Goal: Task Accomplishment & Management: Complete application form

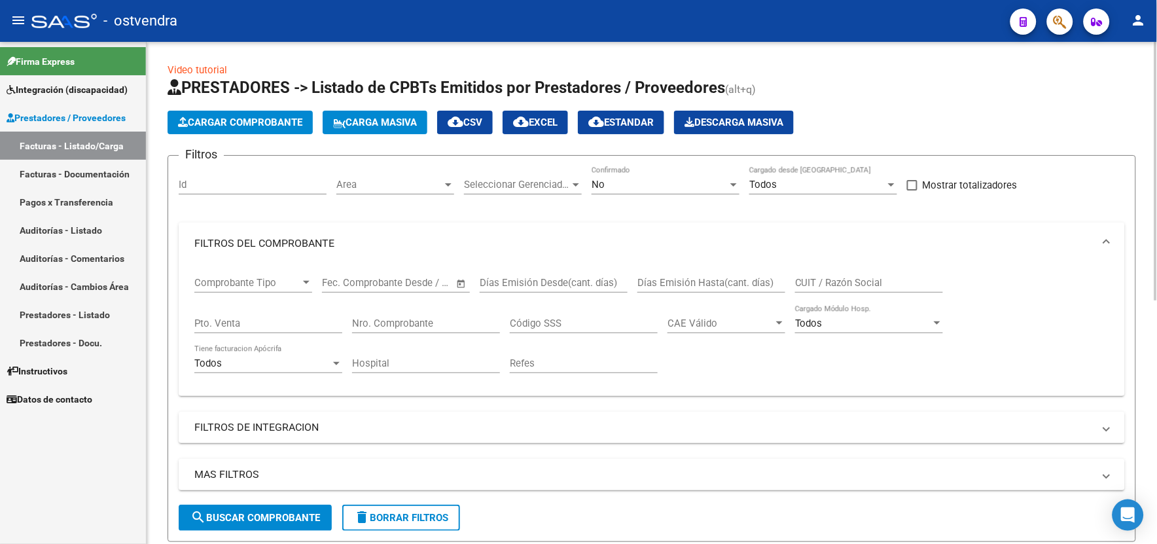
click at [311, 520] on span "search Buscar Comprobante" at bounding box center [255, 518] width 130 height 12
click at [1145, 459] on div "Video tutorial PRESTADORES -> Listado de CPBTs Emitidos por Prestadores / Prove…" at bounding box center [652, 524] width 1010 height 964
click at [1156, 472] on html "menu - ostvendra person Firma Express Integración (discapacidad) Certificado Di…" at bounding box center [578, 272] width 1157 height 544
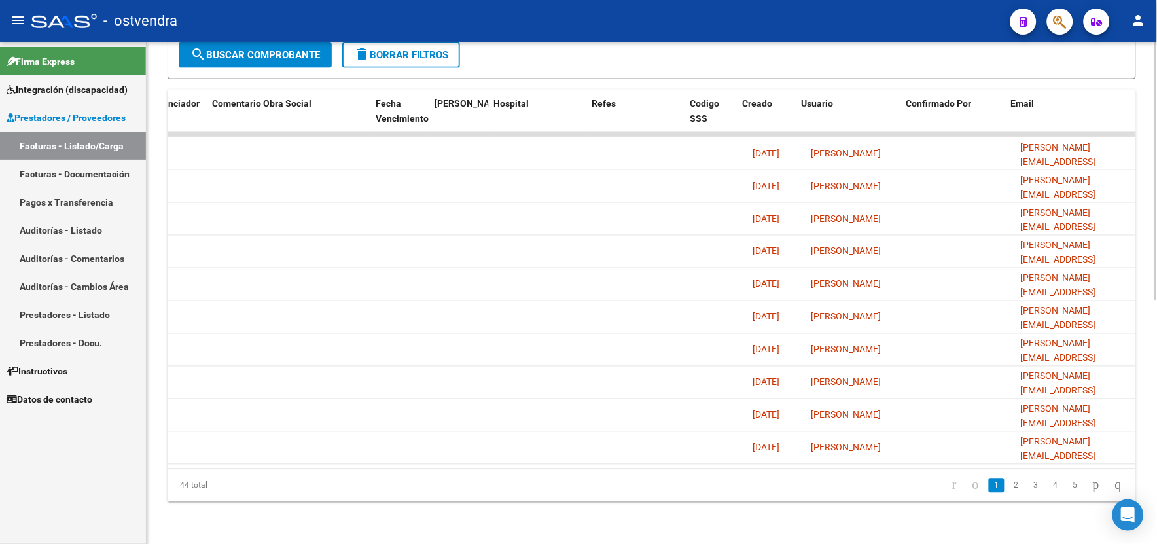
scroll to position [0, 2208]
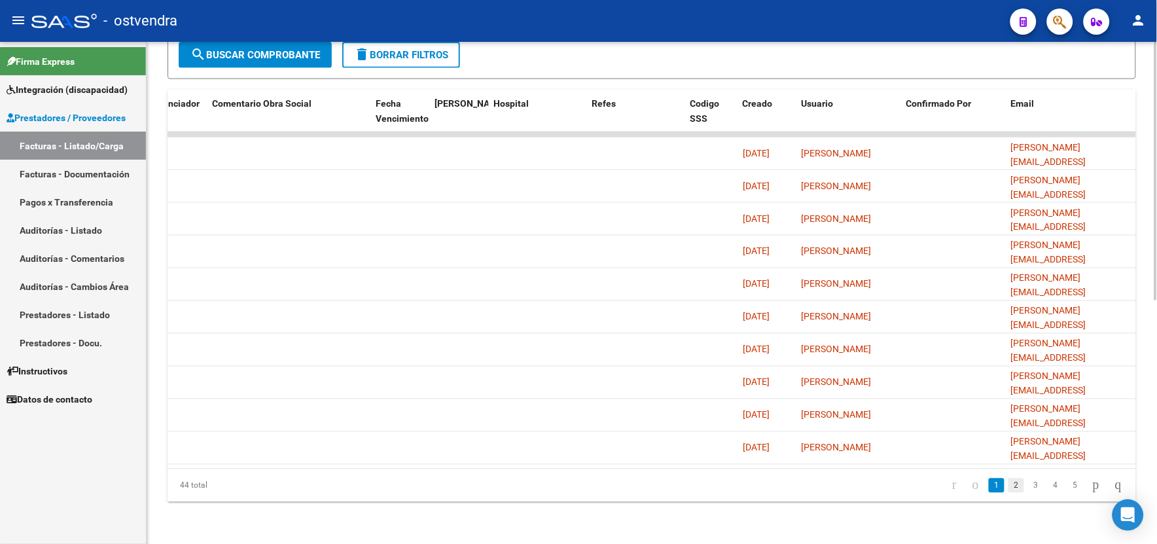
click at [1009, 486] on link "2" at bounding box center [1016, 485] width 16 height 14
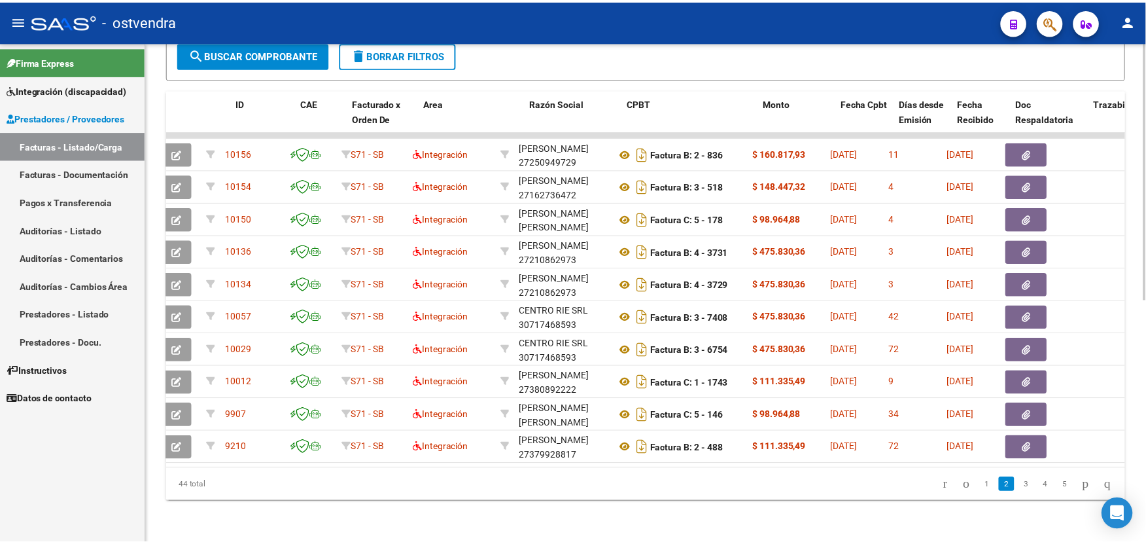
scroll to position [0, 0]
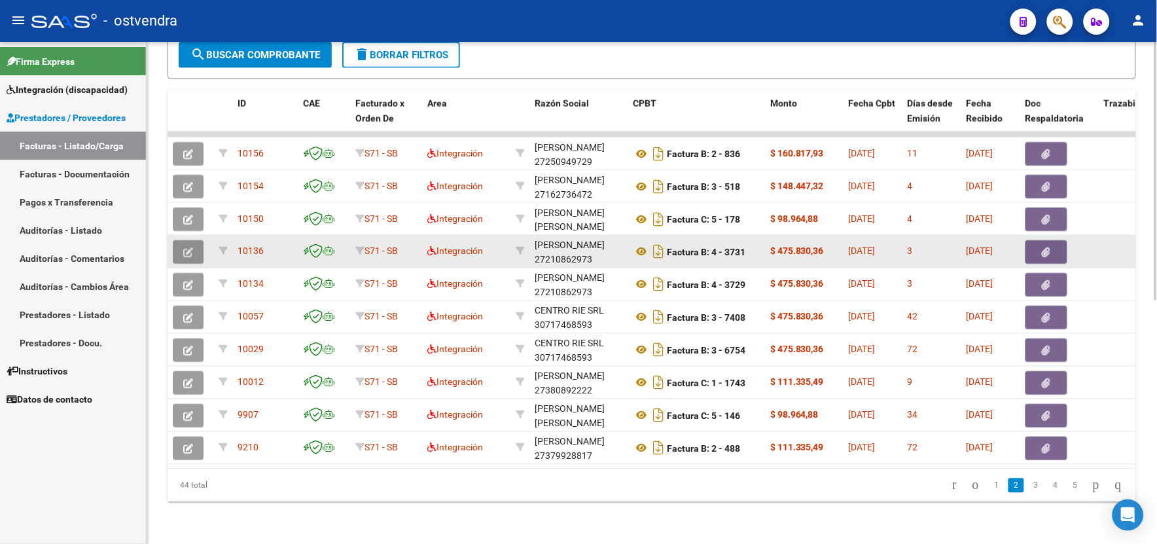
click at [190, 247] on icon "button" at bounding box center [188, 252] width 10 height 10
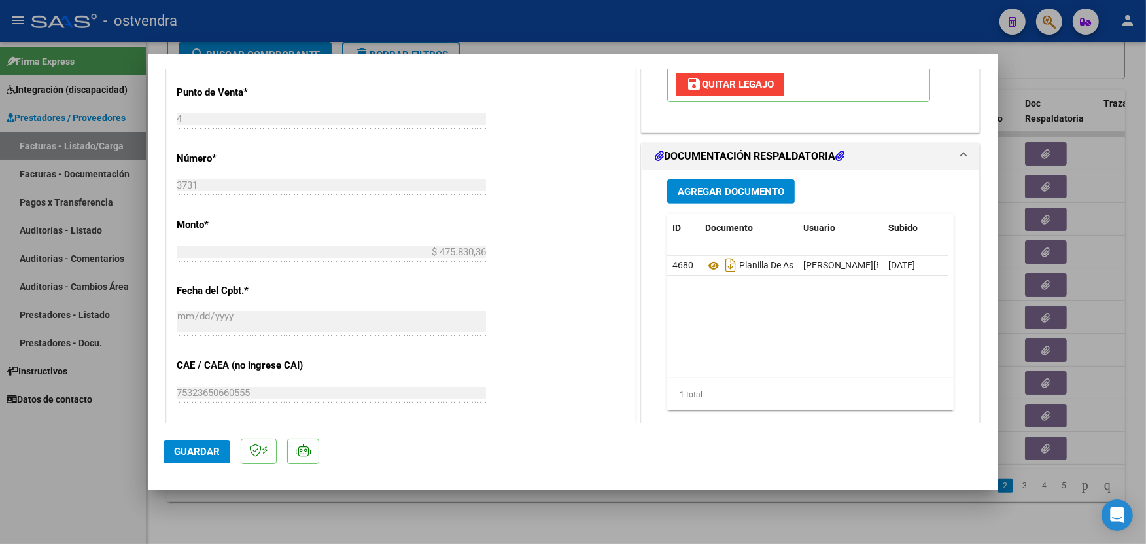
scroll to position [552, 0]
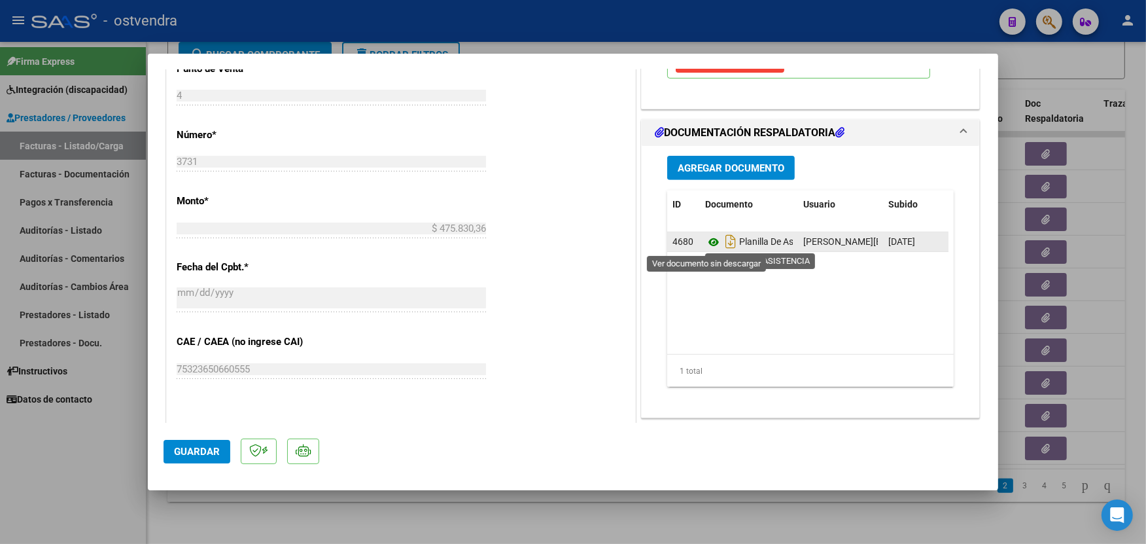
click at [707, 241] on icon at bounding box center [713, 242] width 17 height 16
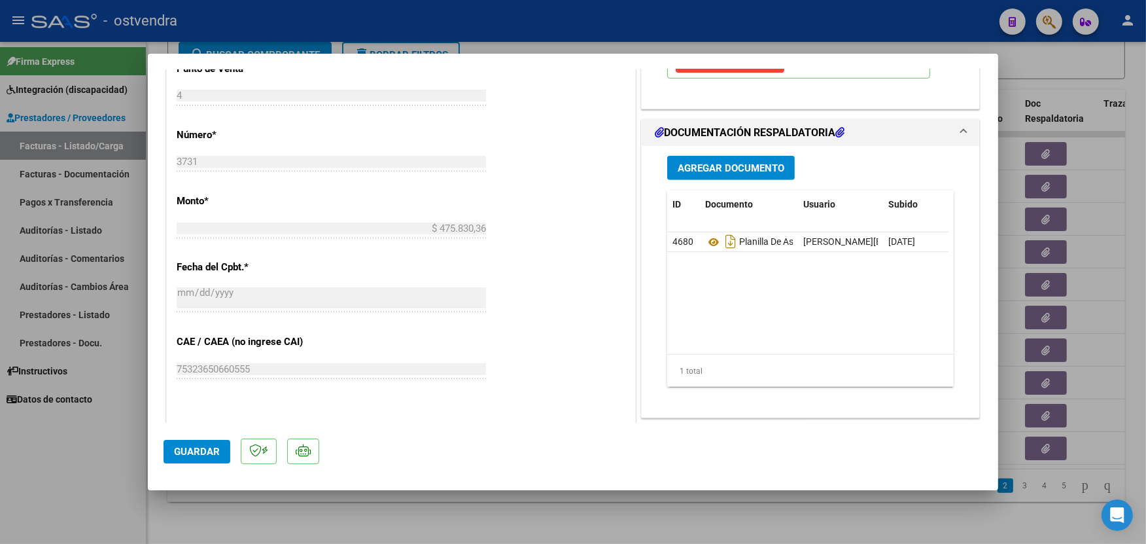
click at [512, 27] on div at bounding box center [573, 272] width 1146 height 544
type input "$ 0,00"
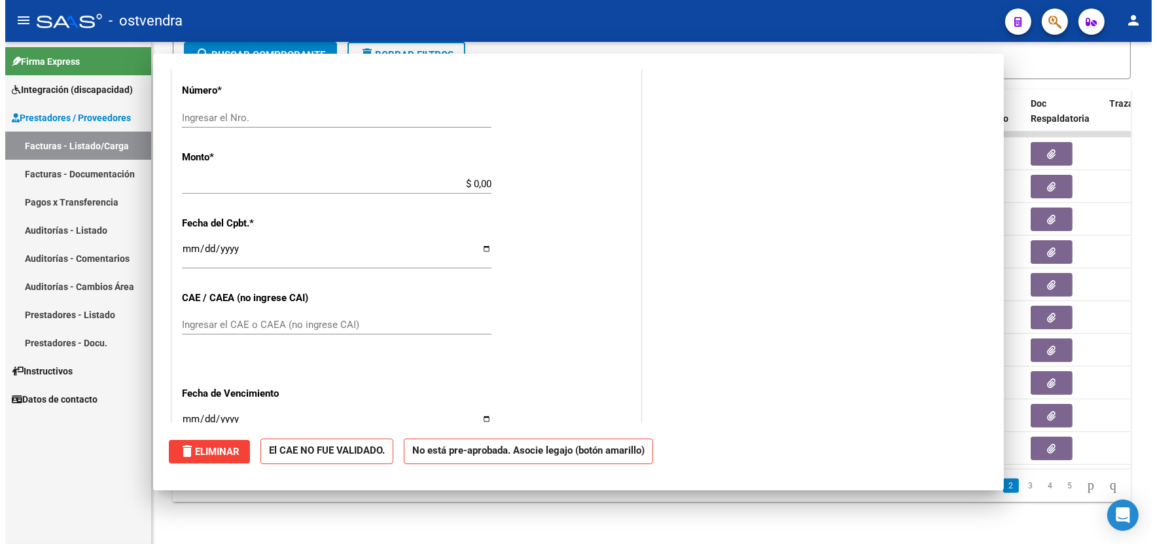
scroll to position [508, 0]
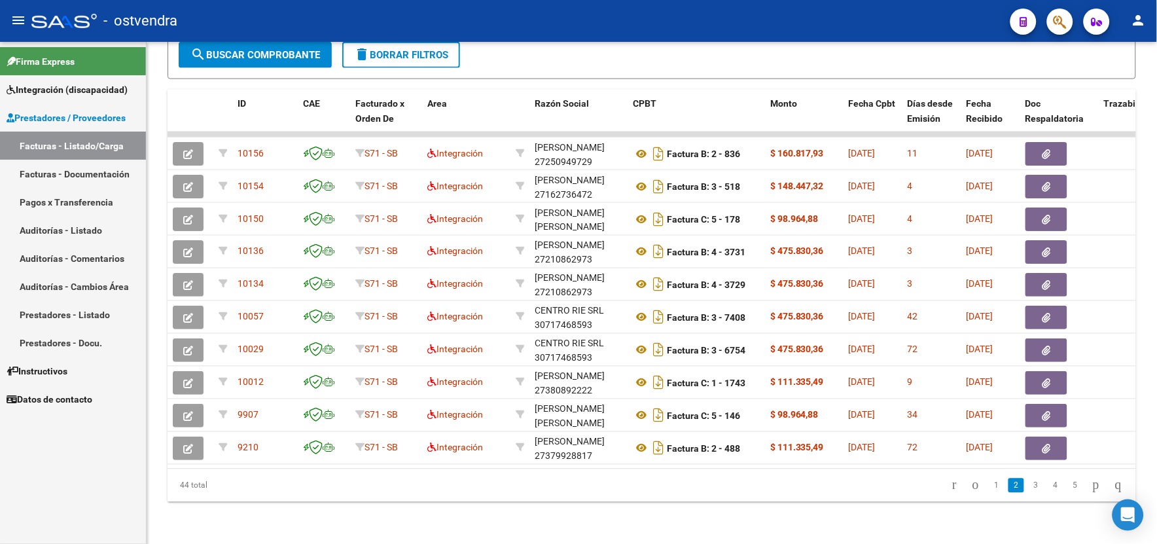
click at [512, 27] on div "- ostvendra" at bounding box center [515, 21] width 968 height 29
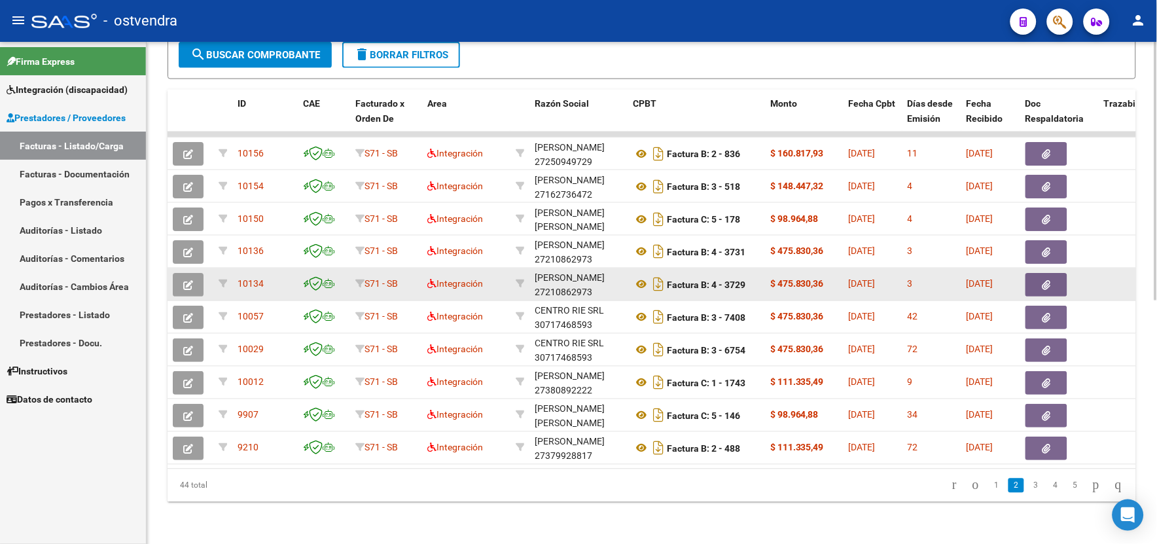
click at [200, 273] on button "button" at bounding box center [188, 285] width 31 height 24
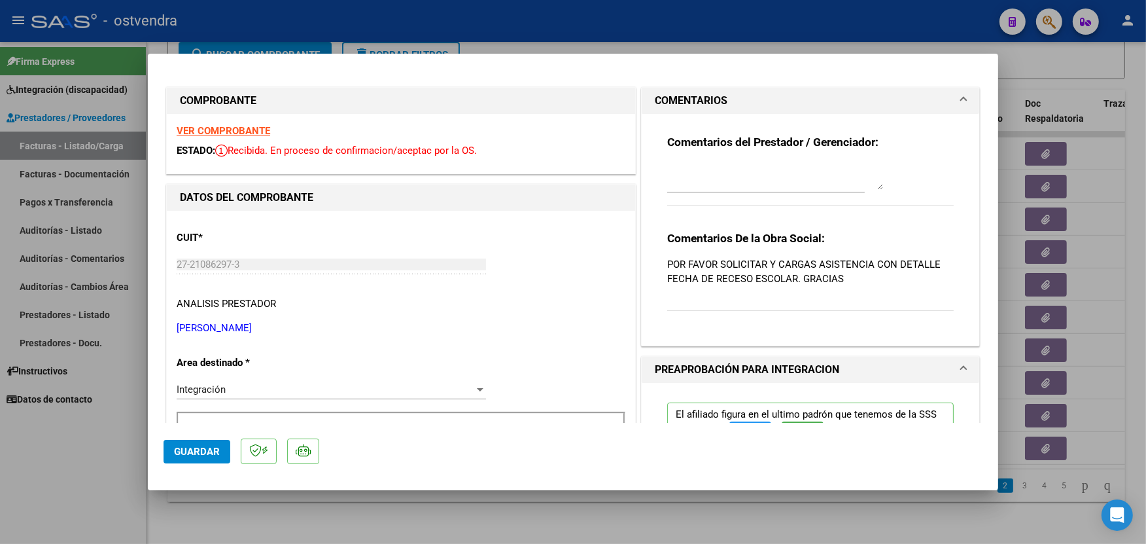
click at [895, 21] on div at bounding box center [573, 272] width 1146 height 544
type input "$ 0,00"
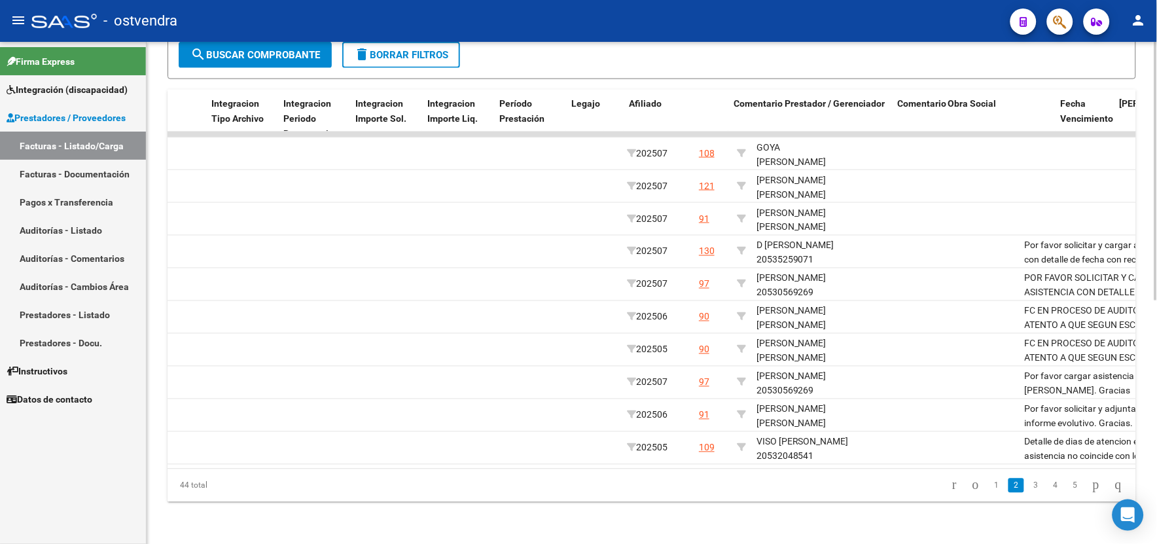
scroll to position [0, 1523]
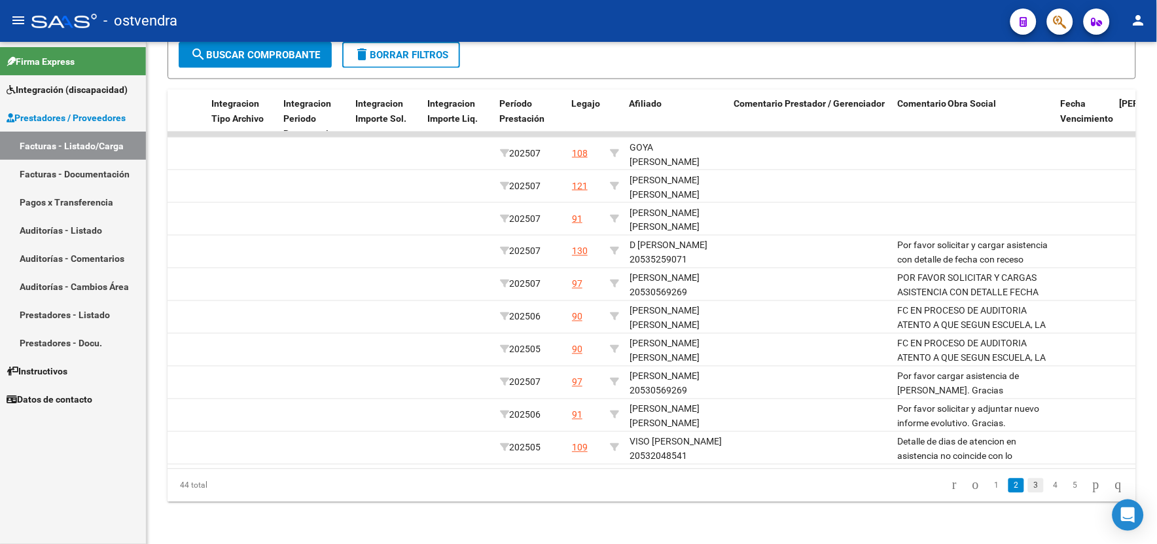
click at [1028, 481] on link "3" at bounding box center [1036, 485] width 16 height 14
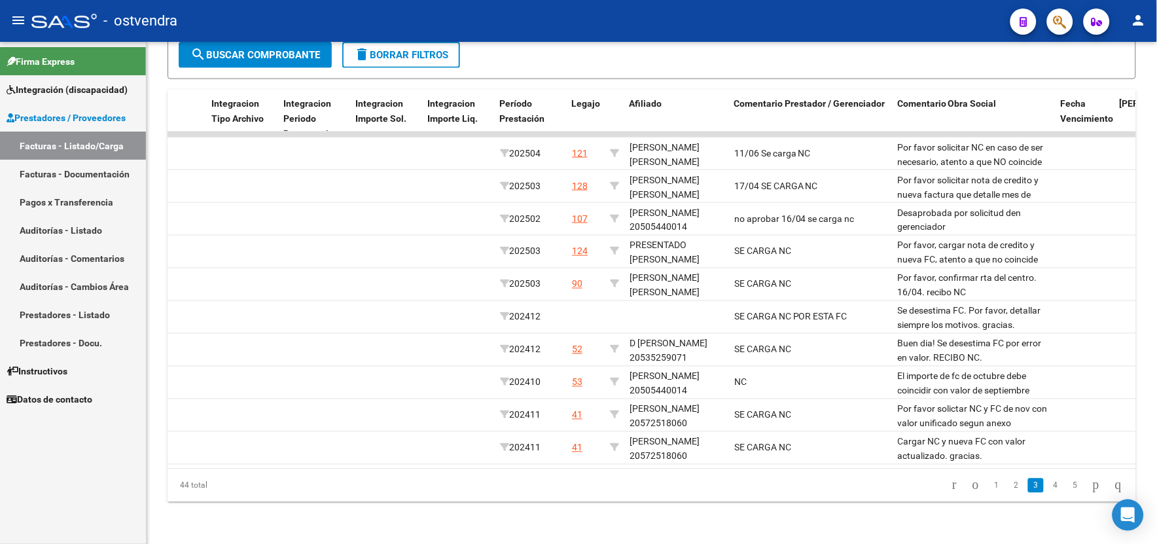
scroll to position [474, 0]
click at [1008, 486] on link "2" at bounding box center [1016, 485] width 16 height 14
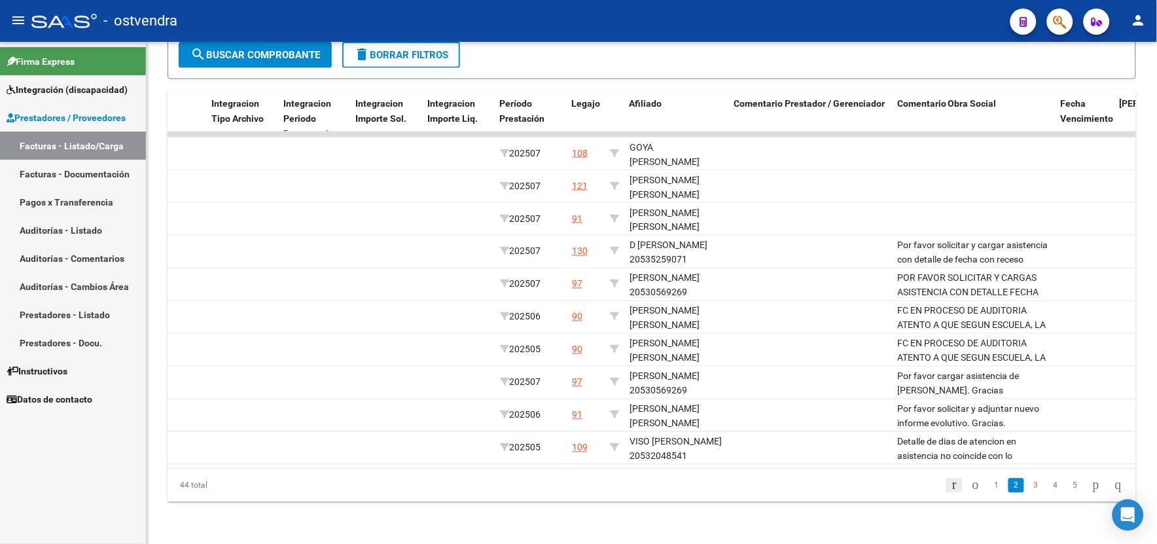
click at [950, 487] on icon "go to first page" at bounding box center [954, 485] width 9 height 16
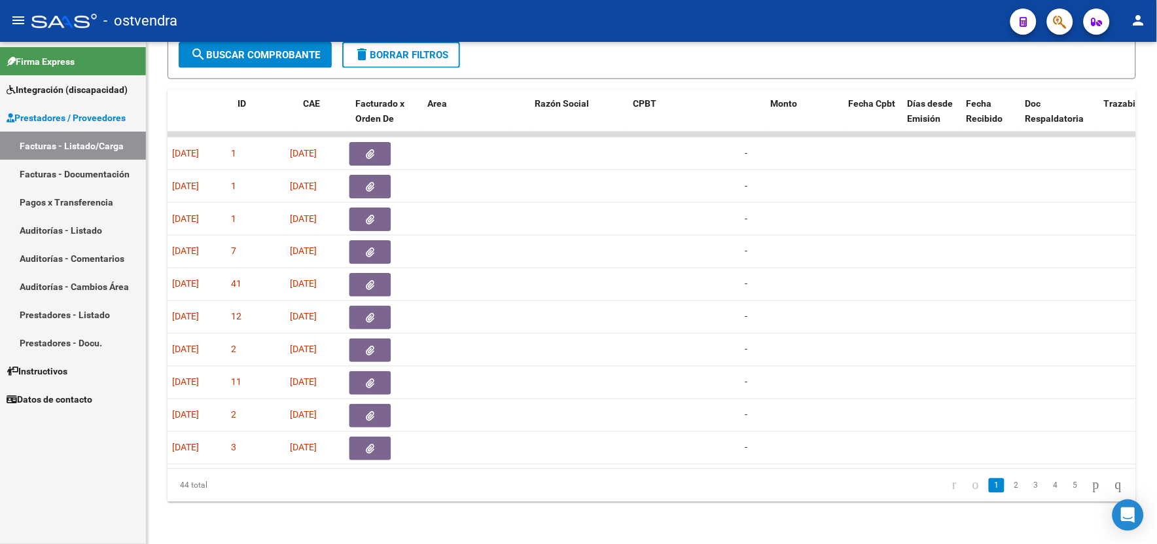
scroll to position [0, 0]
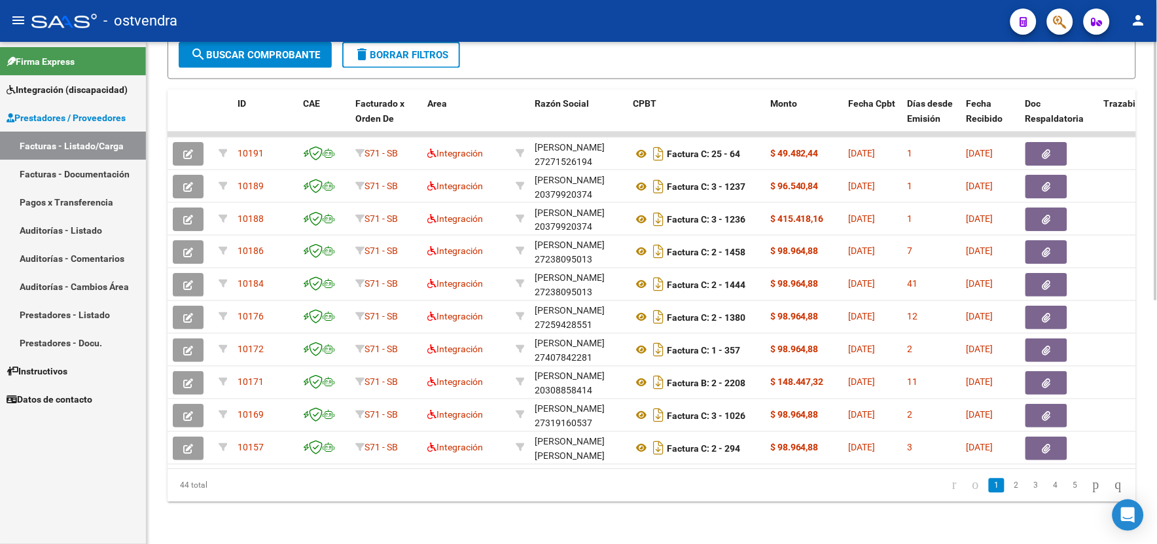
click at [1156, 251] on html "menu - ostvendra person Firma Express Integración (discapacidad) Certificado Di…" at bounding box center [578, 272] width 1157 height 544
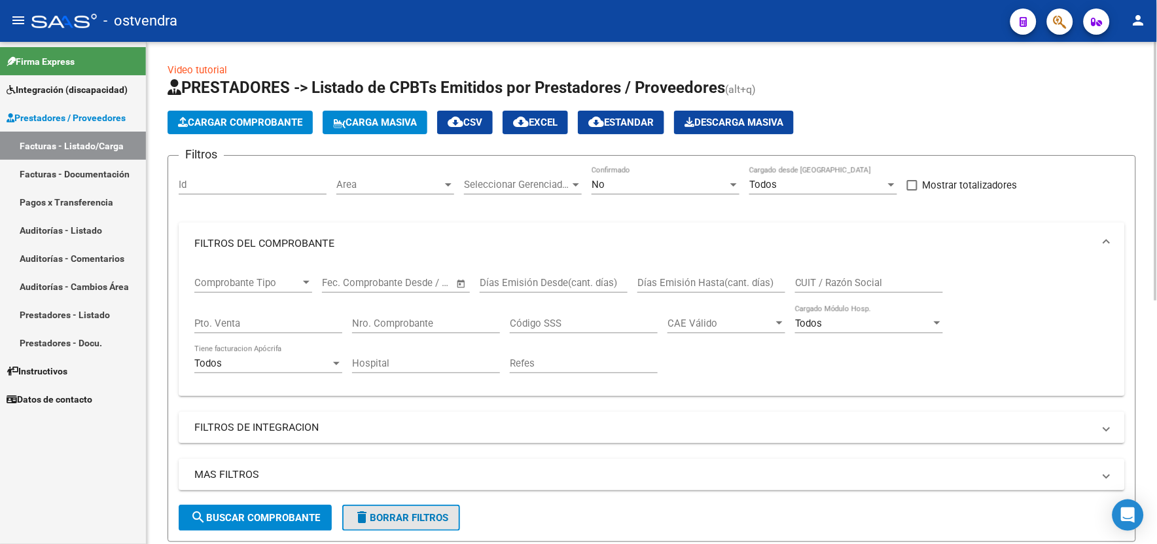
click at [457, 518] on button "delete Borrar Filtros" at bounding box center [401, 517] width 118 height 26
click at [1156, 410] on html "menu - ostvendra person Firma Express Integración (discapacidad) Certificado Di…" at bounding box center [578, 272] width 1157 height 544
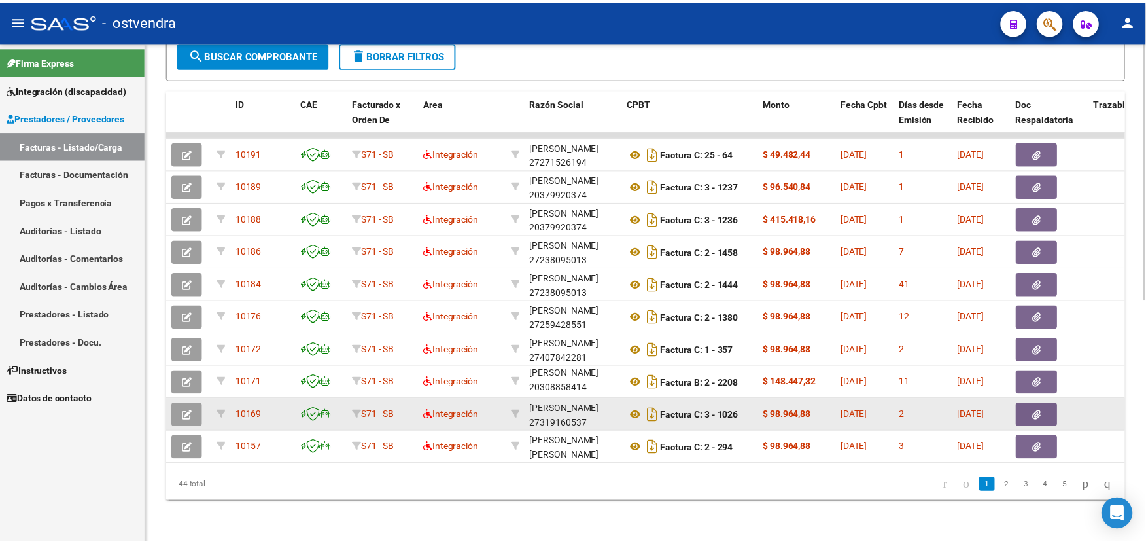
scroll to position [1, 0]
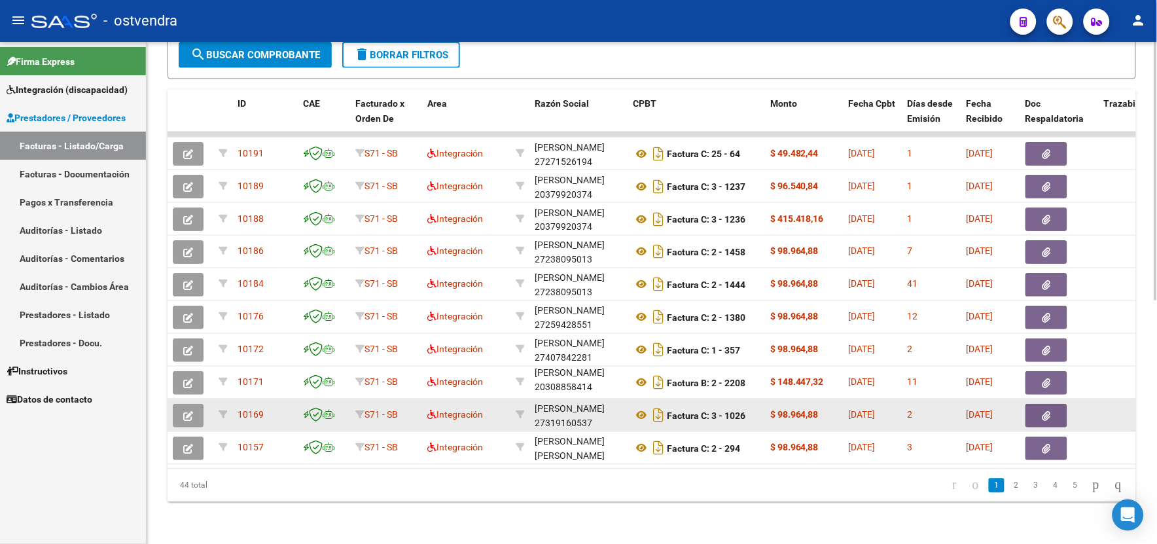
drag, startPoint x: 604, startPoint y: 383, endPoint x: 456, endPoint y: 393, distance: 148.2
click at [456, 393] on datatable-scroller "10191 S71 - SB Integración [PERSON_NAME] 27271526194 Factura C: 25 - 64 $ 49.48…" at bounding box center [652, 298] width 968 height 333
click at [200, 404] on button "button" at bounding box center [188, 416] width 31 height 24
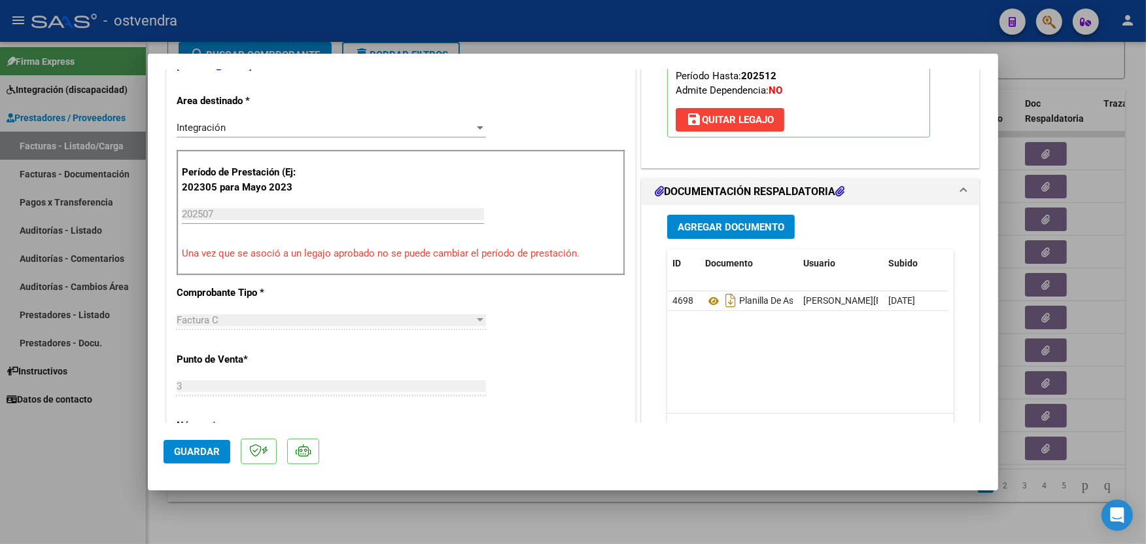
scroll to position [291, 0]
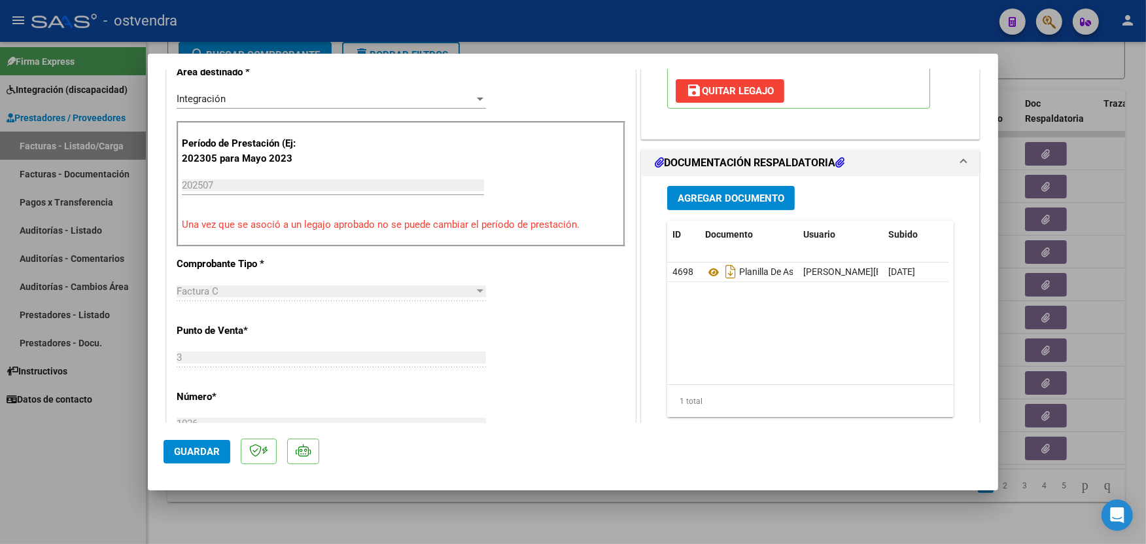
click at [838, 41] on div at bounding box center [573, 272] width 1146 height 544
type input "$ 0,00"
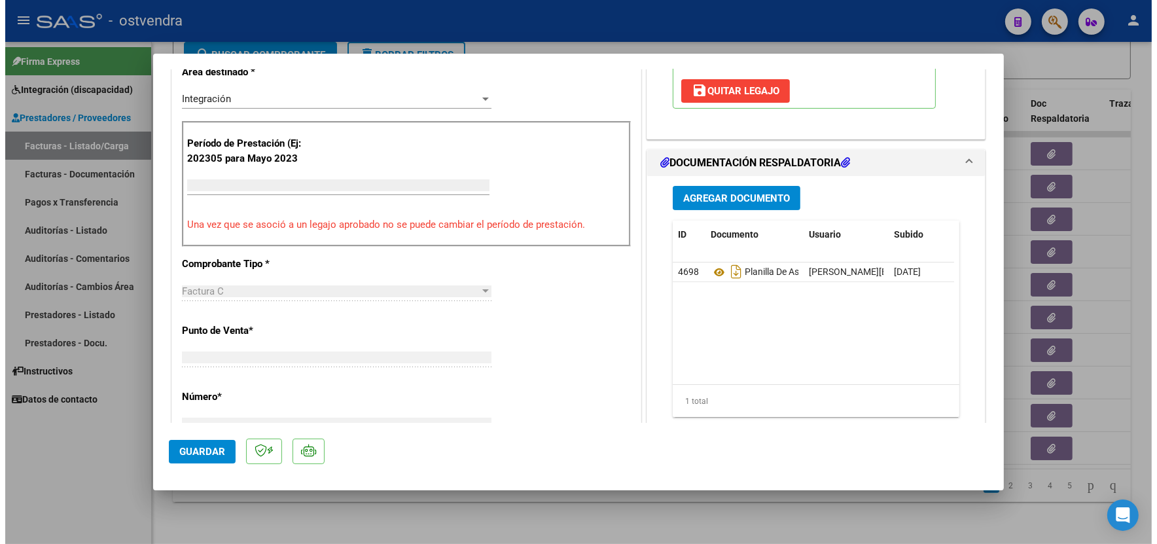
scroll to position [281, 0]
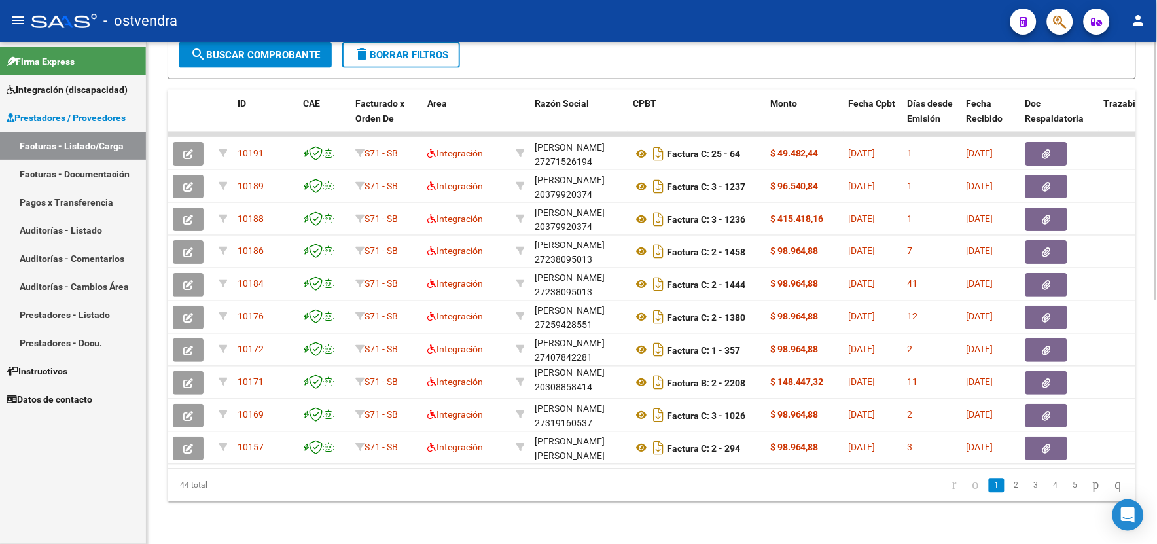
click at [563, 480] on datatable-pager "1 2 3 4 5" at bounding box center [747, 485] width 764 height 22
click at [103, 89] on span "Integración (discapacidad)" at bounding box center [67, 89] width 121 height 14
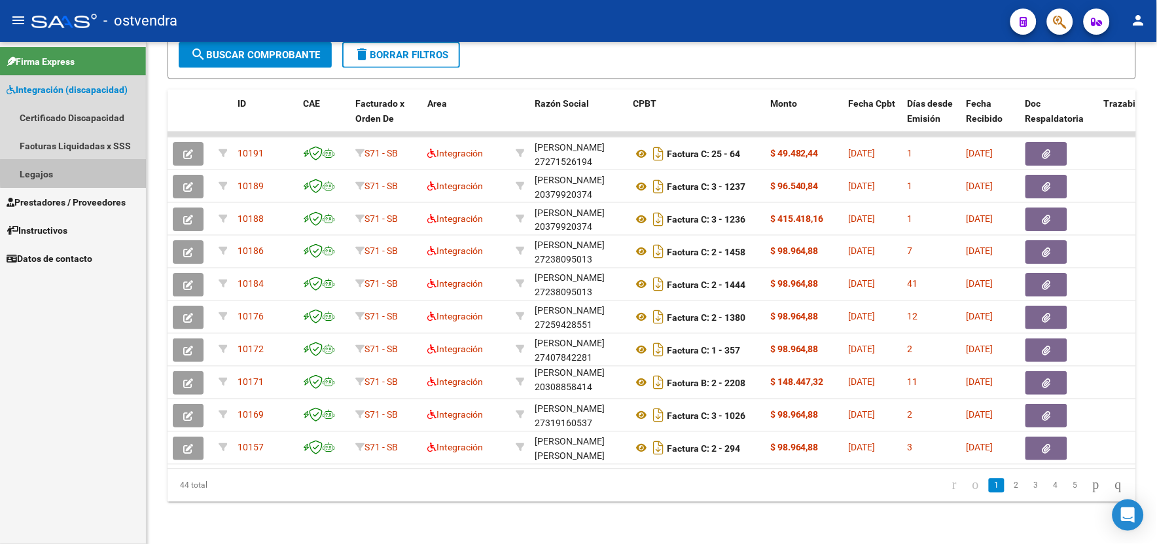
click at [90, 171] on link "Legajos" at bounding box center [73, 174] width 146 height 28
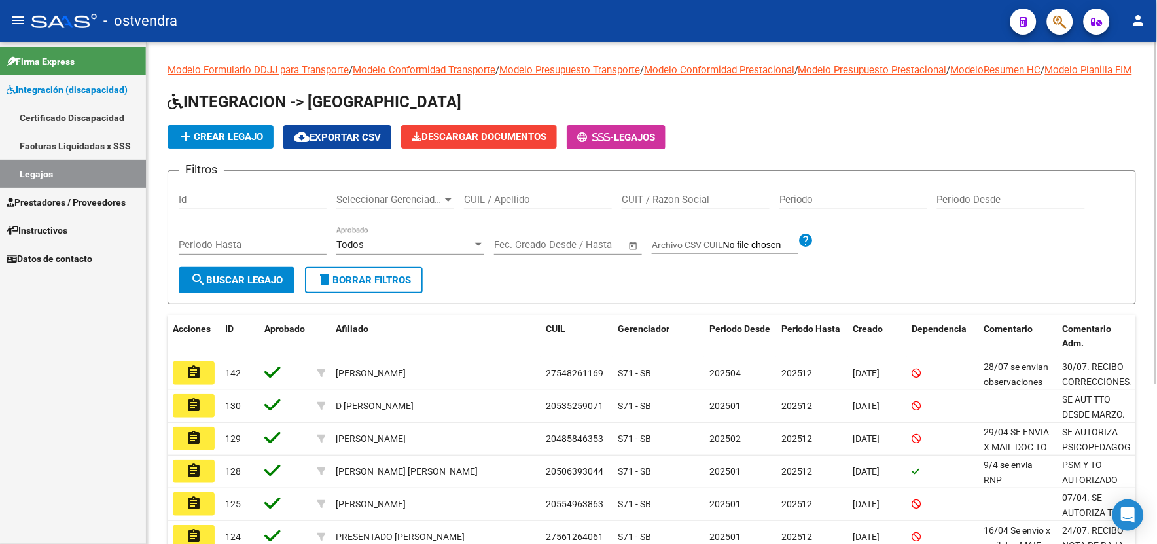
click at [1156, 515] on html "menu - ostvendra person Firma Express Integración (discapacidad) Certificado Di…" at bounding box center [578, 272] width 1157 height 544
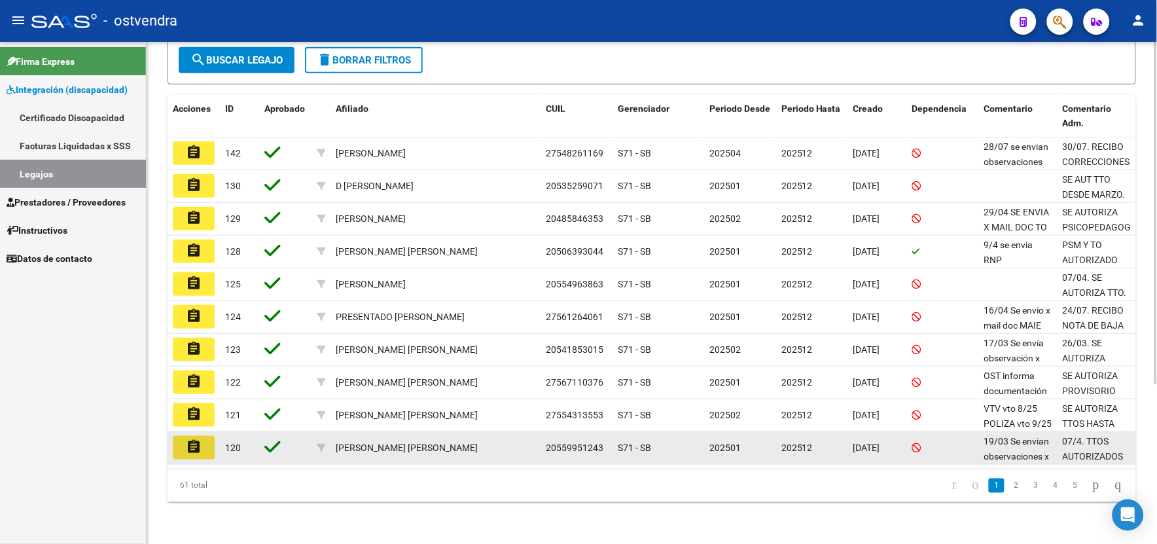
click at [200, 448] on mat-icon "assignment" at bounding box center [194, 447] width 16 height 16
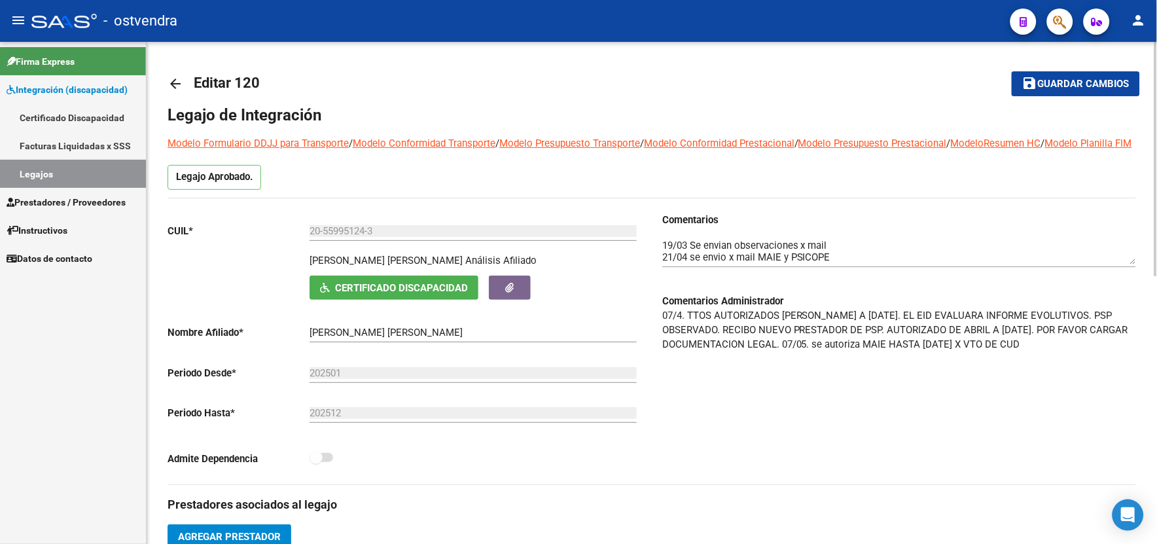
click at [113, 167] on link "Legajos" at bounding box center [73, 174] width 146 height 28
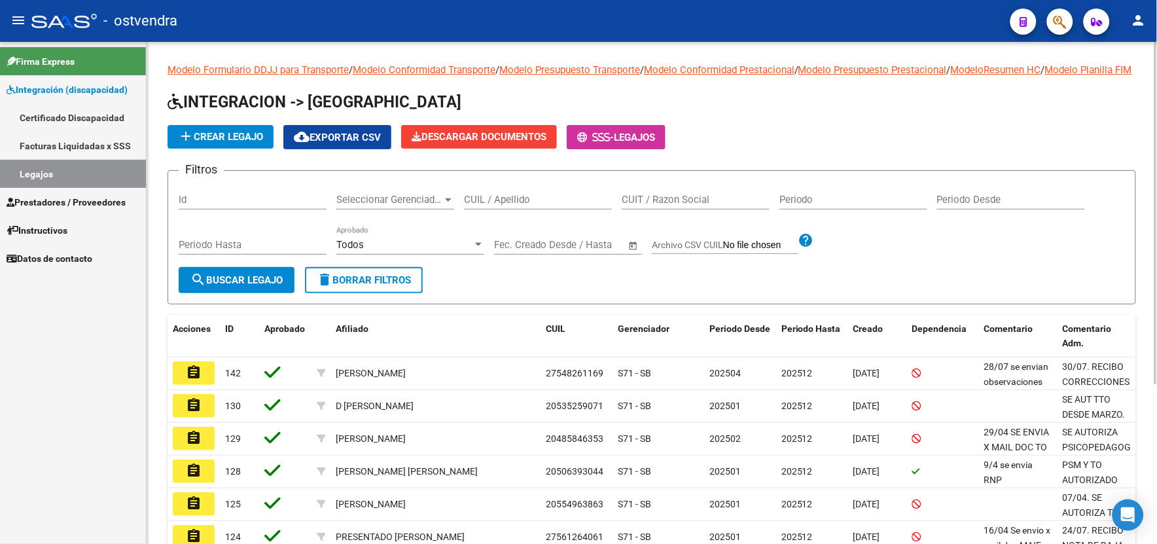
scroll to position [233, 0]
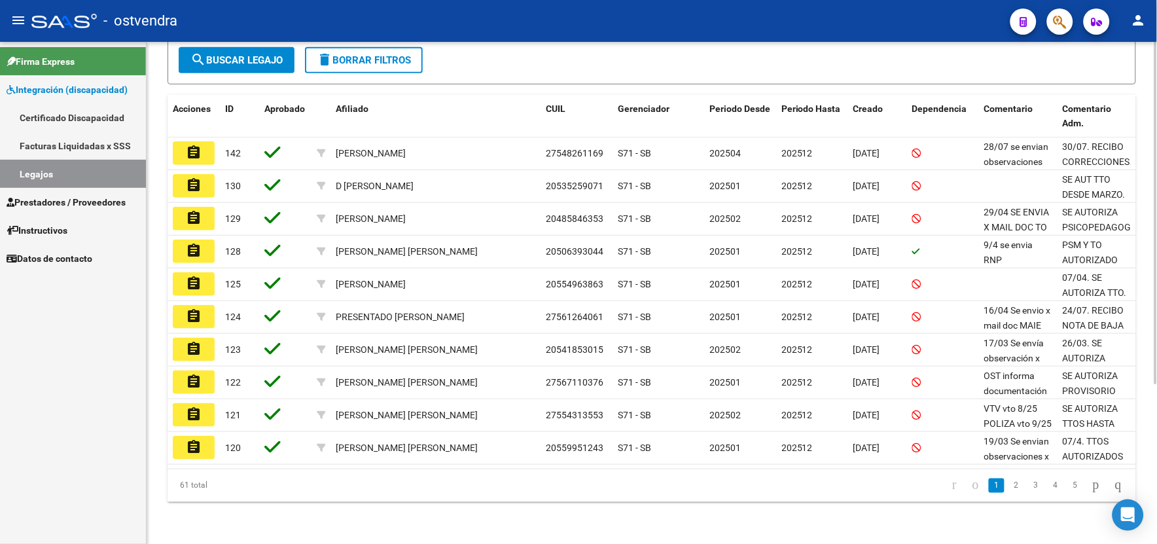
click at [1156, 476] on html "menu - ostvendra person Firma Express Integración (discapacidad) Certificado Di…" at bounding box center [578, 272] width 1157 height 544
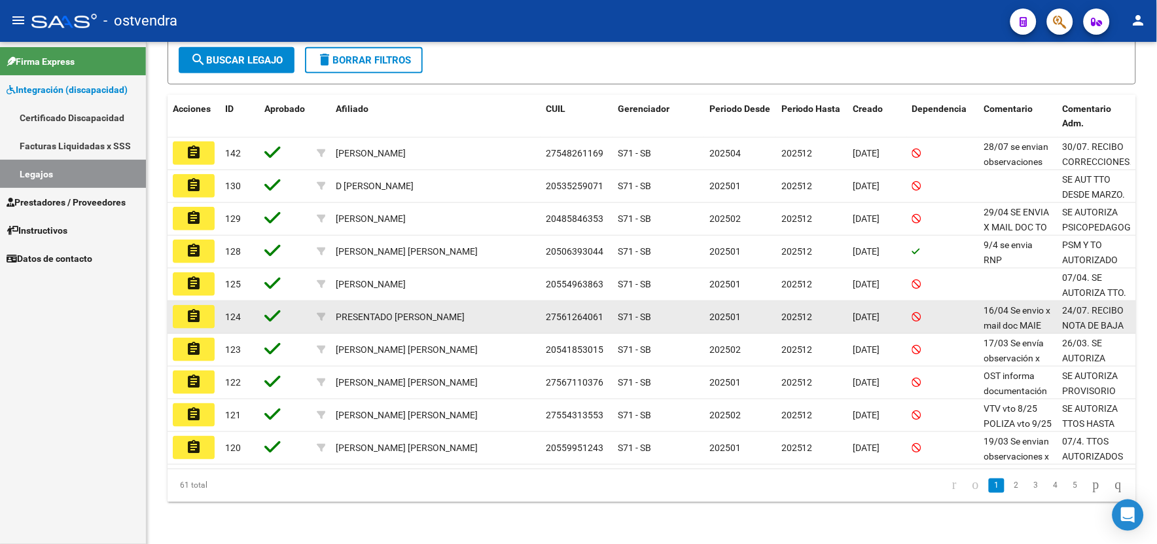
click at [211, 315] on button "assignment" at bounding box center [194, 317] width 42 height 24
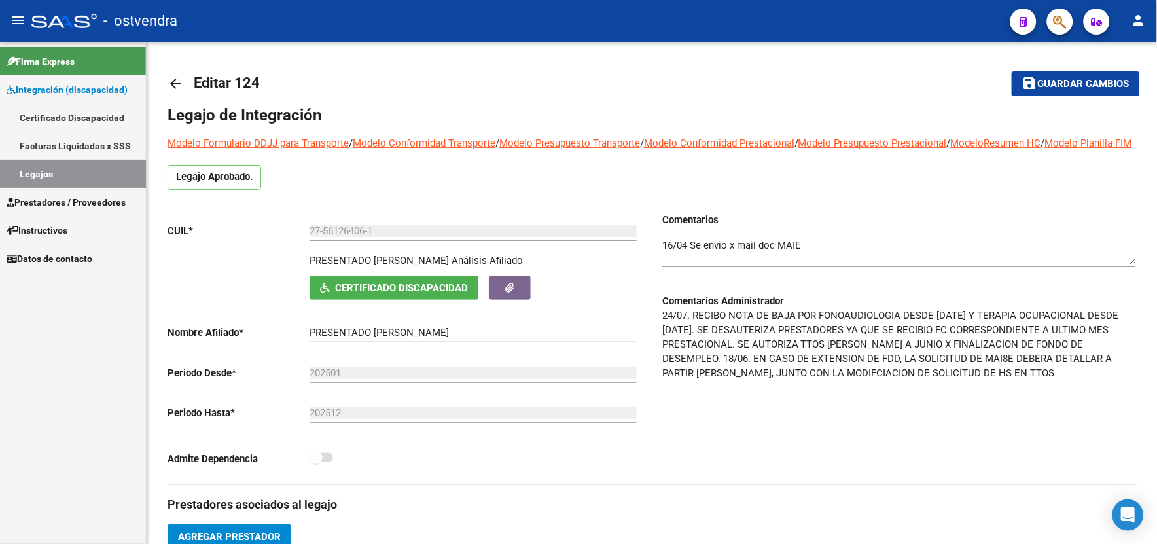
click at [63, 179] on link "Legajos" at bounding box center [73, 174] width 146 height 28
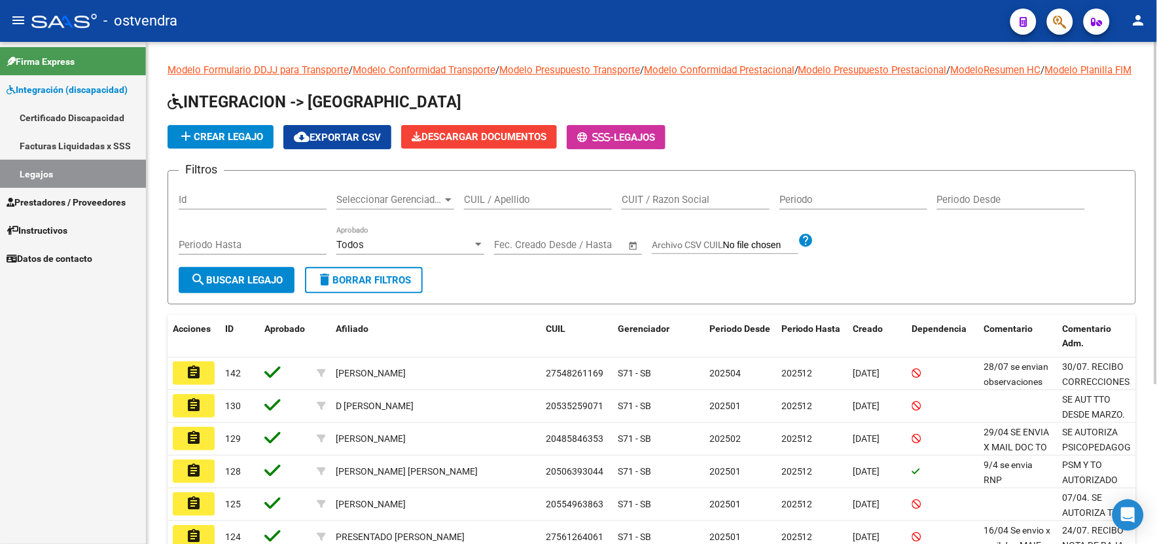
scroll to position [233, 0]
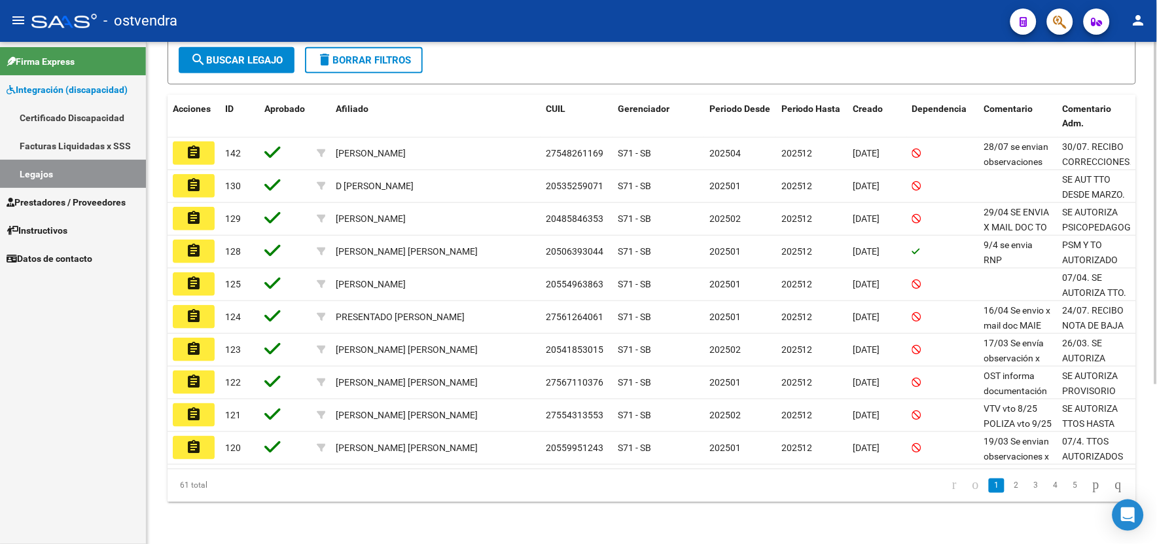
click at [1156, 474] on html "menu - ostvendra person Firma Express Integración (discapacidad) Certificado Di…" at bounding box center [578, 272] width 1157 height 544
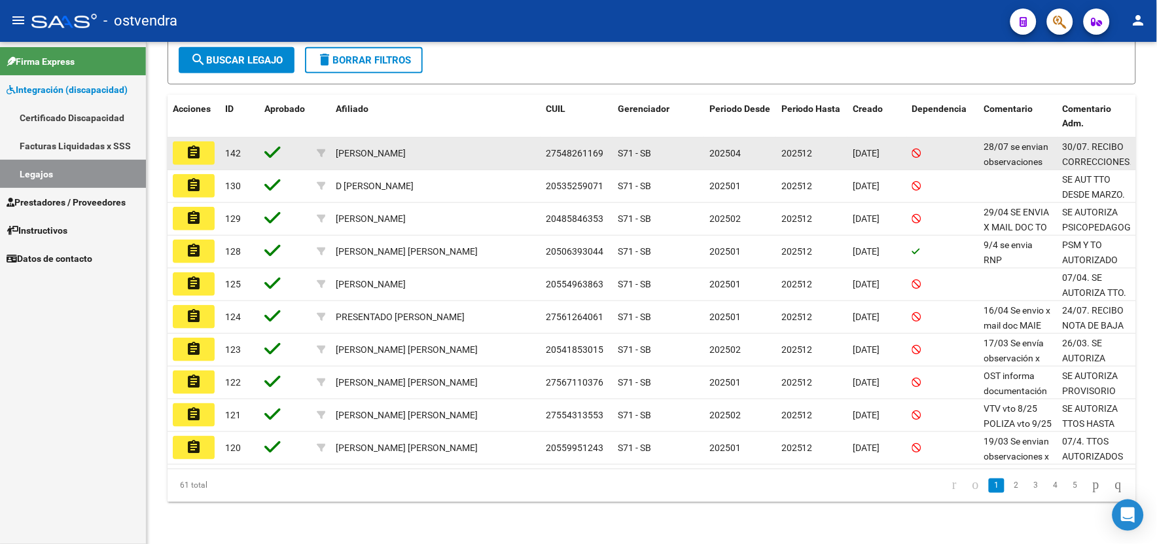
click at [197, 152] on mat-icon "assignment" at bounding box center [194, 153] width 16 height 16
